Goal: Transaction & Acquisition: Purchase product/service

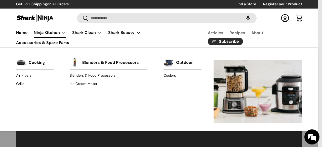
click at [35, 63] on link "Cooking" at bounding box center [37, 62] width 16 height 11
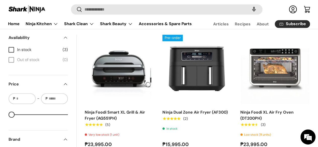
scroll to position [179, 0]
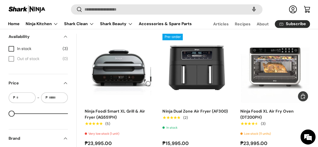
click at [0, 0] on img "Ninja Foodi XL Air Fry Oven (DT200PH)" at bounding box center [0, 0] width 0 height 0
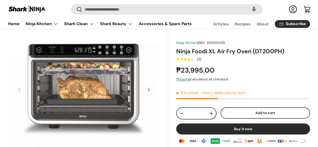
scroll to position [50, 0]
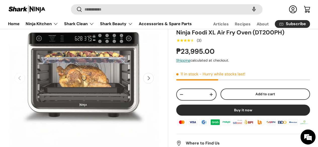
click at [144, 82] on button "Next" at bounding box center [148, 78] width 11 height 11
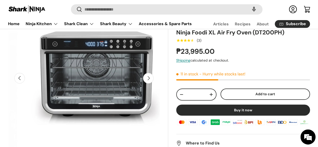
click at [144, 82] on button "Next" at bounding box center [148, 78] width 11 height 11
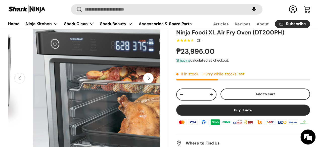
click at [144, 82] on button "Next" at bounding box center [148, 78] width 11 height 11
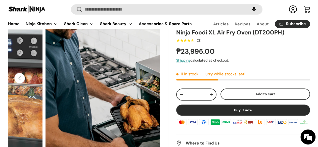
scroll to position [0, 0]
click at [297, 29] on ul "Articles Recipes About Subscribe" at bounding box center [255, 24] width 115 height 10
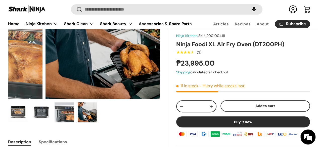
scroll to position [75, 0]
